Goal: Information Seeking & Learning: Learn about a topic

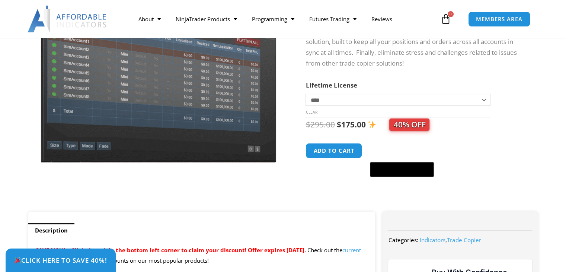
click at [354, 108] on td "**********" at bounding box center [398, 105] width 185 height 23
drag, startPoint x: 357, startPoint y: 103, endPoint x: 398, endPoint y: 99, distance: 41.1
click at [358, 103] on select "**********" at bounding box center [398, 100] width 185 height 12
drag, startPoint x: 503, startPoint y: 80, endPoint x: 357, endPoint y: 116, distance: 151.1
click at [503, 80] on form "**********" at bounding box center [414, 130] width 217 height 101
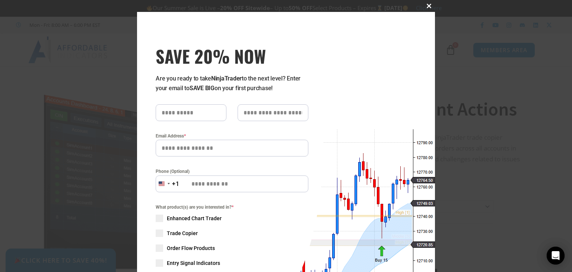
click at [428, 5] on span at bounding box center [429, 6] width 12 height 4
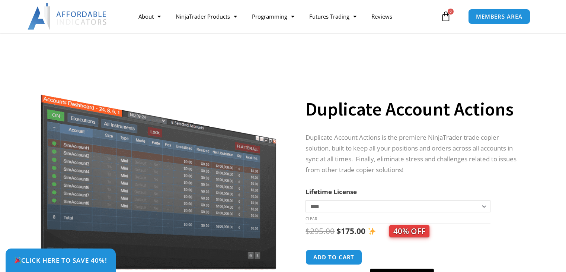
scroll to position [74, 0]
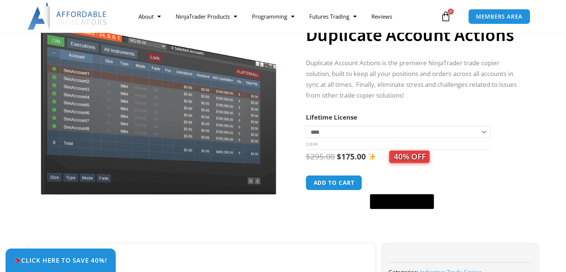
drag, startPoint x: 0, startPoint y: 0, endPoint x: 392, endPoint y: 134, distance: 414.6
click at [393, 135] on select "**********" at bounding box center [398, 132] width 185 height 12
click at [306, 126] on select "**********" at bounding box center [398, 132] width 185 height 12
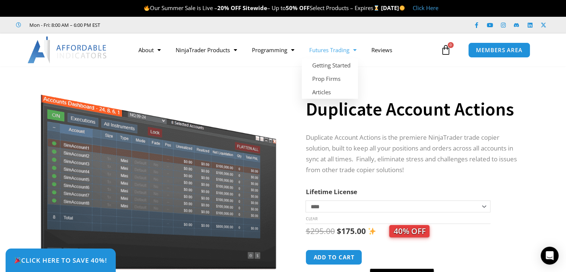
click at [341, 52] on link "Futures Trading" at bounding box center [333, 49] width 62 height 17
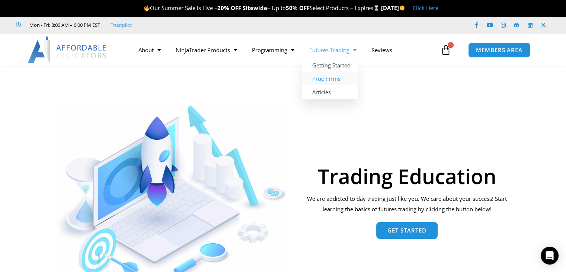
click at [340, 78] on link "Prop Firms" at bounding box center [330, 78] width 56 height 13
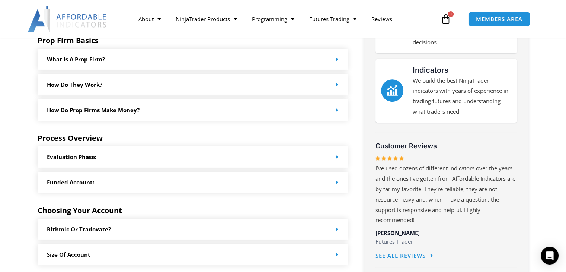
scroll to position [261, 0]
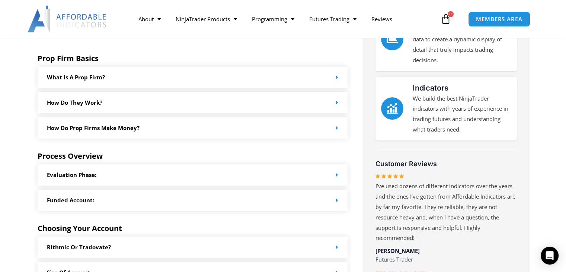
click at [337, 178] on div "Evaluation Phase:" at bounding box center [193, 174] width 310 height 21
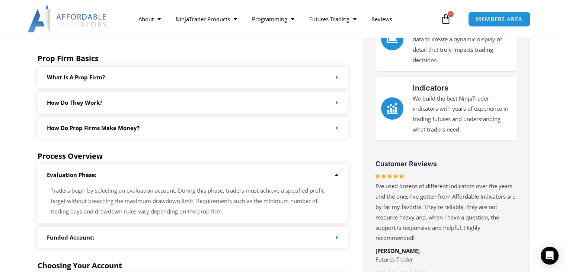
click at [335, 178] on div "Evaluation Phase:" at bounding box center [193, 174] width 310 height 21
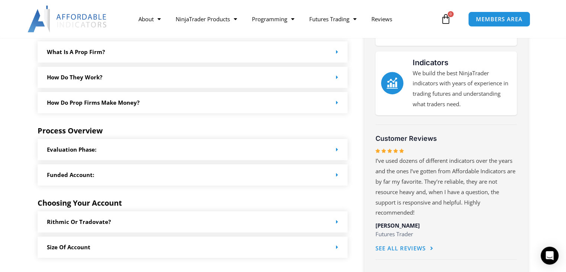
scroll to position [298, 0]
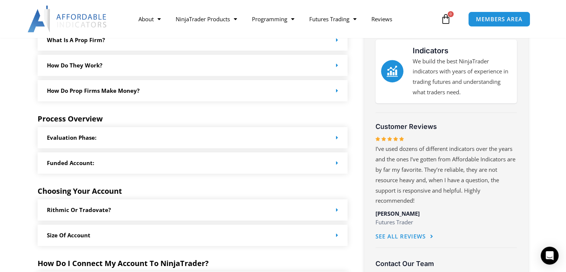
click at [332, 163] on div "Funded Account:" at bounding box center [193, 162] width 310 height 21
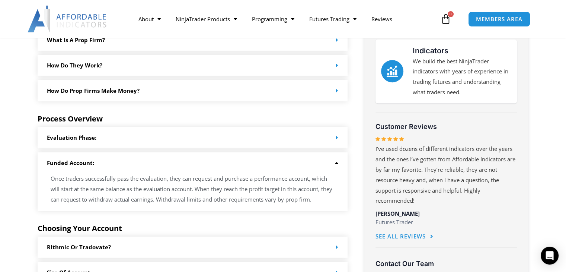
click at [334, 163] on icon at bounding box center [336, 163] width 6 height 6
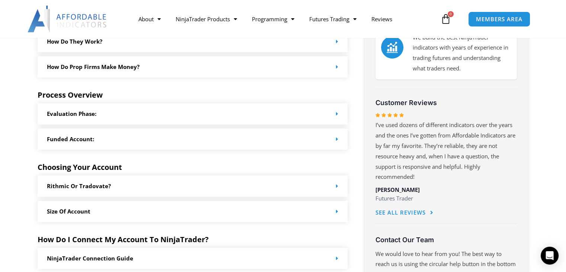
scroll to position [335, 0]
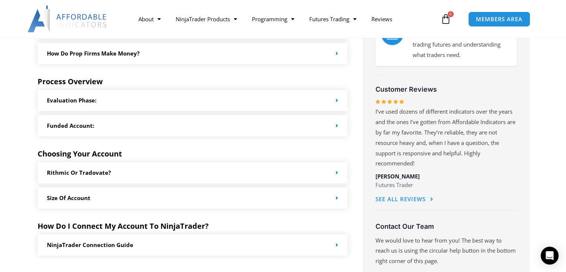
click at [332, 175] on div "Rithmic or Tradovate?" at bounding box center [193, 172] width 310 height 21
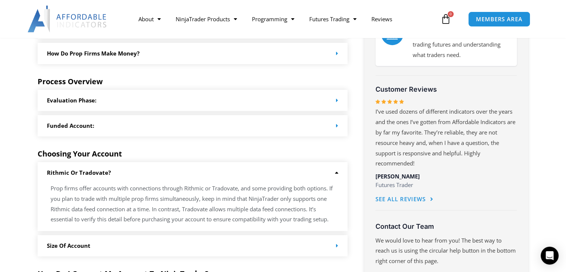
click at [332, 175] on div "Rithmic or Tradovate?" at bounding box center [193, 172] width 310 height 21
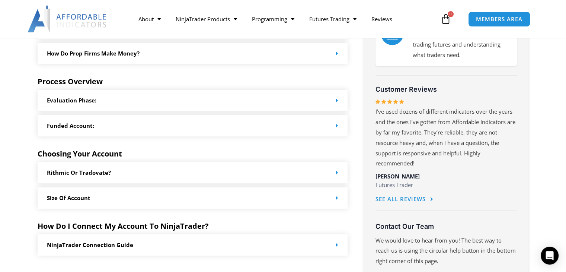
click at [326, 196] on div "Size of Account" at bounding box center [193, 197] width 310 height 21
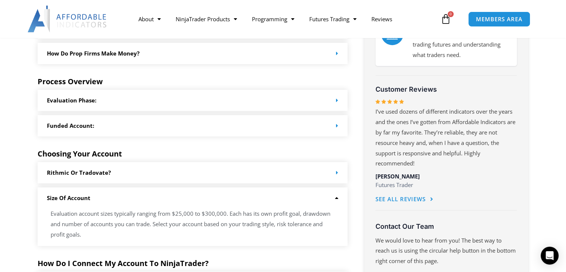
click at [326, 196] on div "Size of Account" at bounding box center [193, 197] width 310 height 21
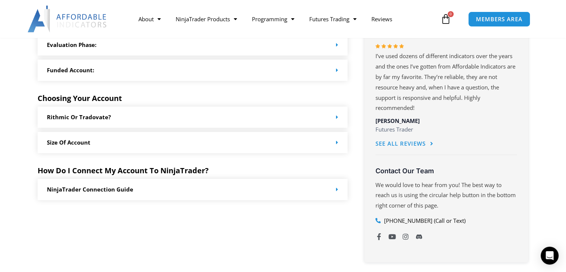
scroll to position [409, 0]
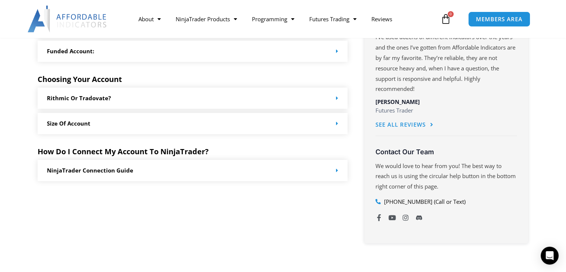
click at [301, 171] on div "NinjaTrader Connection Guide" at bounding box center [193, 170] width 310 height 21
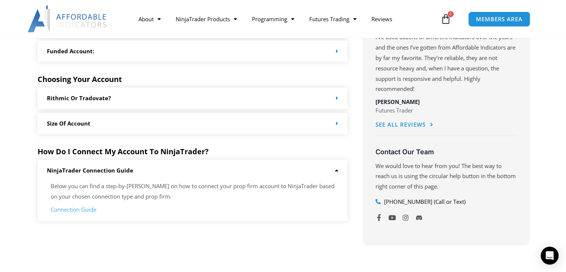
click at [303, 172] on div "NinjaTrader Connection Guide" at bounding box center [193, 170] width 310 height 21
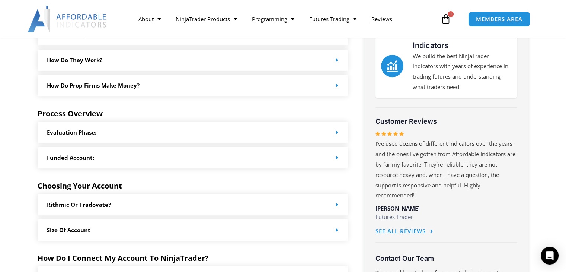
scroll to position [298, 0]
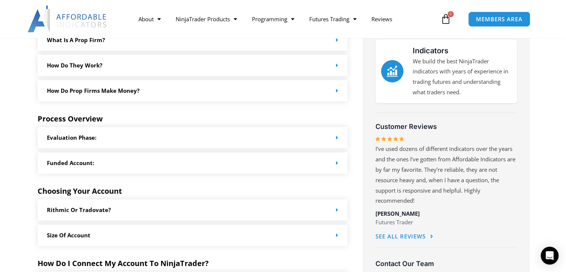
click at [332, 137] on div "Evaluation Phase:" at bounding box center [193, 137] width 310 height 21
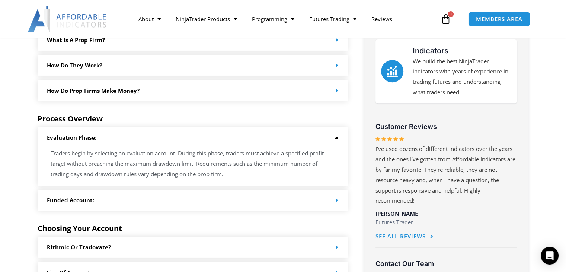
click at [326, 140] on div "Evaluation Phase:" at bounding box center [193, 137] width 310 height 21
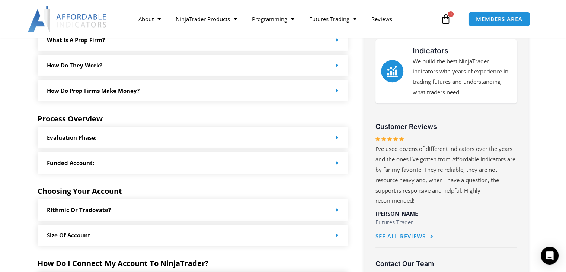
click at [323, 165] on div "Funded Account:" at bounding box center [193, 162] width 310 height 21
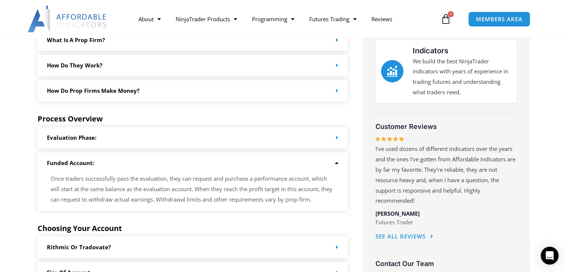
click at [323, 165] on div "Funded Account:" at bounding box center [193, 162] width 310 height 21
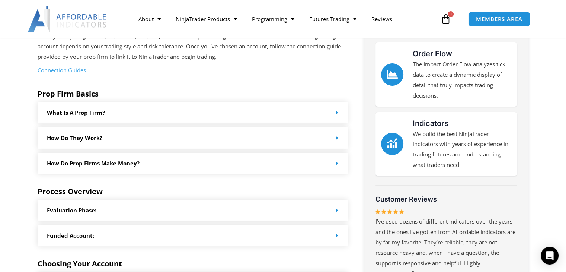
scroll to position [223, 0]
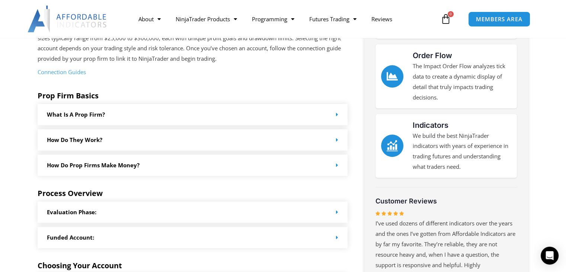
click at [321, 117] on div "What is a prop firm?" at bounding box center [193, 114] width 310 height 21
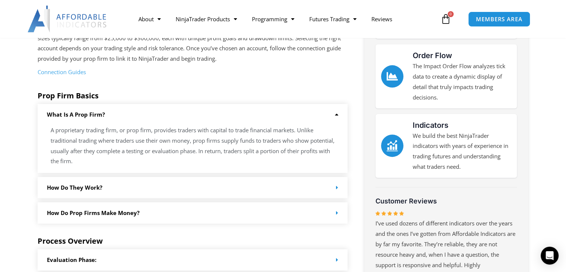
click at [321, 117] on div "What is a prop firm?" at bounding box center [193, 114] width 310 height 21
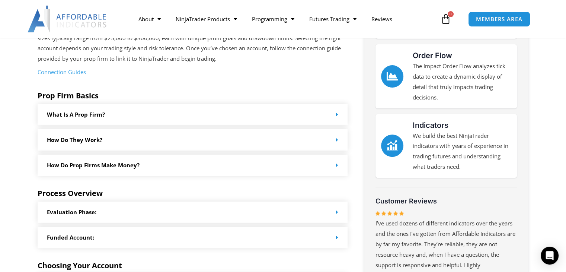
click at [308, 136] on div "How Do they work?" at bounding box center [193, 139] width 310 height 21
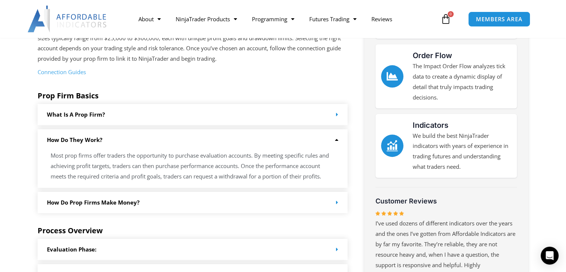
click at [308, 137] on div "How Do they work?" at bounding box center [193, 139] width 310 height 21
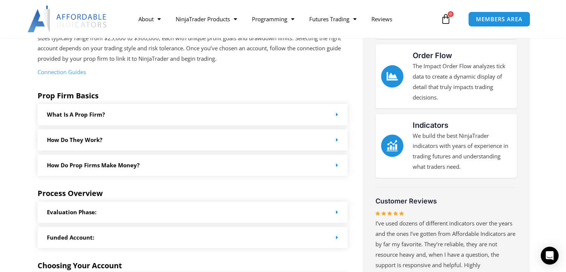
click at [309, 164] on div "How do Prop Firms make money?" at bounding box center [193, 164] width 310 height 21
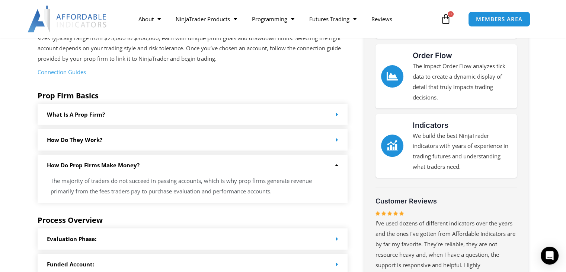
click at [309, 164] on div "How do Prop Firms make money?" at bounding box center [193, 164] width 310 height 21
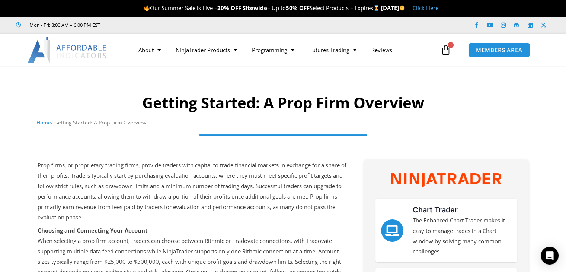
scroll to position [0, 0]
click at [391, 109] on h1 "Getting Started: A Prop Firm Overview" at bounding box center [282, 102] width 493 height 21
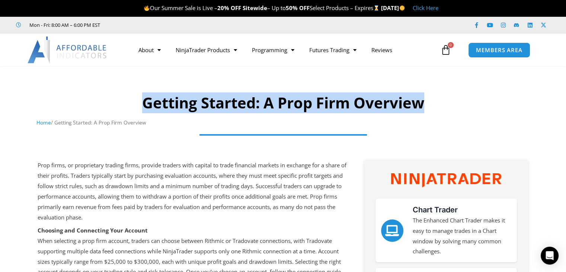
click at [391, 110] on h1 "Getting Started: A Prop Firm Overview" at bounding box center [282, 102] width 493 height 21
click at [143, 106] on h1 "Getting Started: A Prop Firm Overview" at bounding box center [282, 102] width 493 height 21
drag, startPoint x: 143, startPoint y: 106, endPoint x: 445, endPoint y: 109, distance: 302.3
click at [445, 109] on h1 "Getting Started: A Prop Firm Overview" at bounding box center [282, 102] width 493 height 21
click at [444, 109] on h1 "Getting Started: A Prop Firm Overview" at bounding box center [282, 102] width 493 height 21
